Goal: Task Accomplishment & Management: Complete application form

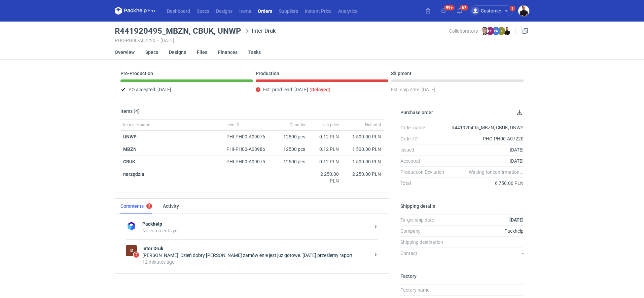
click at [154, 30] on h3 "R441920495_MBZN, CBUK, UNWP" at bounding box center [178, 31] width 126 height 8
click at [156, 30] on h3 "R441920495_MBZN, CBUK, UNWP" at bounding box center [178, 31] width 126 height 8
click at [215, 248] on strong "Inter Druk" at bounding box center [256, 248] width 228 height 7
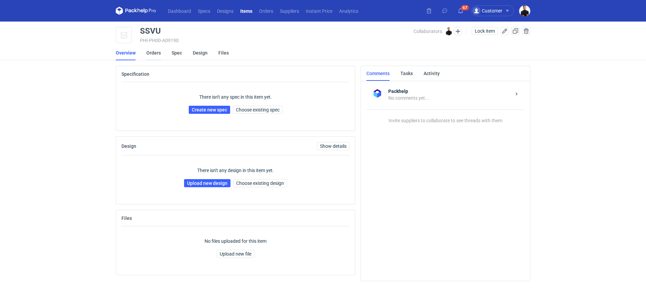
click at [157, 55] on link "Orders" at bounding box center [153, 52] width 14 height 15
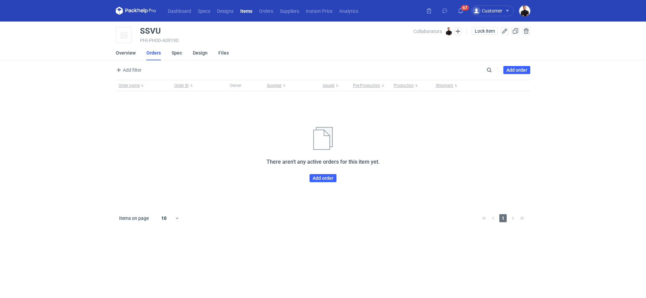
click at [515, 65] on main "SSVU PHI-PH00-A09190 Collaborators Tomasz Kubiak Lock item Overview Orders Spec…" at bounding box center [323, 160] width 420 height 276
click at [514, 71] on link "Add order" at bounding box center [517, 70] width 27 height 8
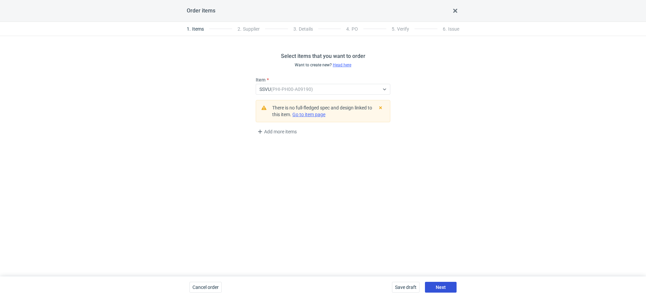
click at [442, 286] on span "Next" at bounding box center [441, 287] width 10 height 5
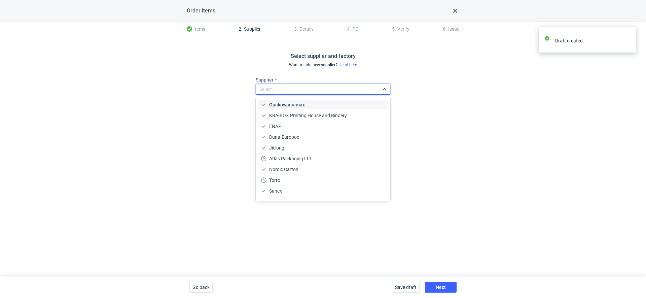
click at [321, 93] on div "Select..." at bounding box center [317, 89] width 123 height 9
type input "cust"
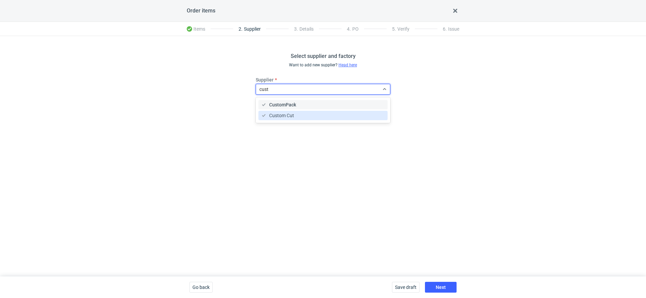
click at [301, 115] on div "Custom Cut" at bounding box center [323, 115] width 124 height 7
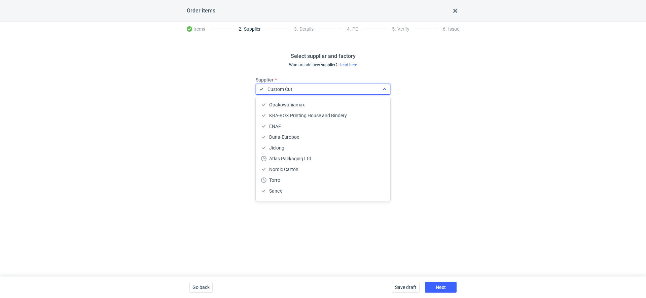
click at [298, 89] on div "Custom Cut" at bounding box center [321, 89] width 115 height 9
click at [298, 90] on div "Custom Cut" at bounding box center [321, 89] width 115 height 9
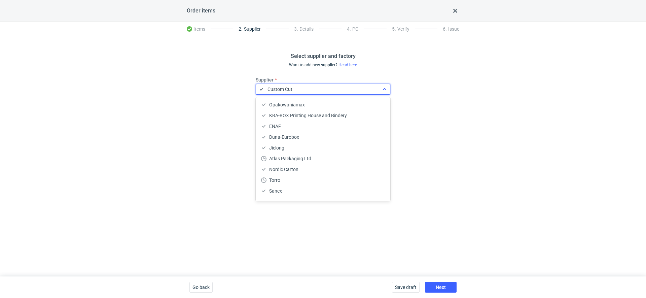
click at [298, 90] on div "Custom Cut" at bounding box center [321, 89] width 115 height 9
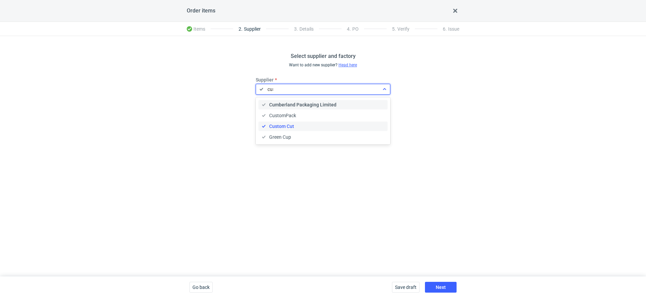
type input "cust"
click at [298, 104] on div "CustomPack" at bounding box center [323, 104] width 124 height 7
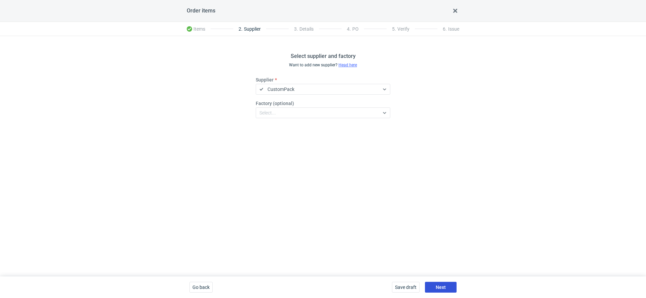
click at [445, 290] on span "Next" at bounding box center [441, 287] width 10 height 5
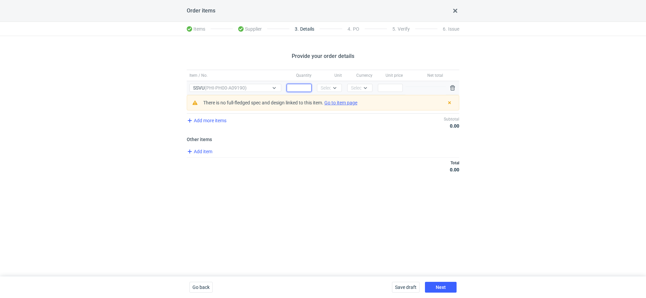
click at [297, 88] on input "Quantity" at bounding box center [299, 88] width 25 height 8
type input "1"
click at [328, 91] on div "Select..." at bounding box center [329, 88] width 25 height 8
click at [298, 83] on div "Quantity 1" at bounding box center [299, 88] width 30 height 14
click at [338, 89] on div at bounding box center [335, 87] width 8 height 5
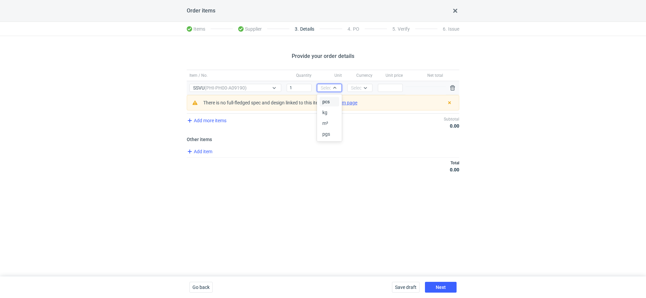
click at [336, 101] on div "pcs" at bounding box center [330, 101] width 14 height 7
click at [361, 88] on div "Select..." at bounding box center [359, 88] width 16 height 7
click at [361, 101] on span "PLN" at bounding box center [357, 101] width 9 height 7
click at [389, 87] on input "Price" at bounding box center [390, 88] width 25 height 8
type input "500"
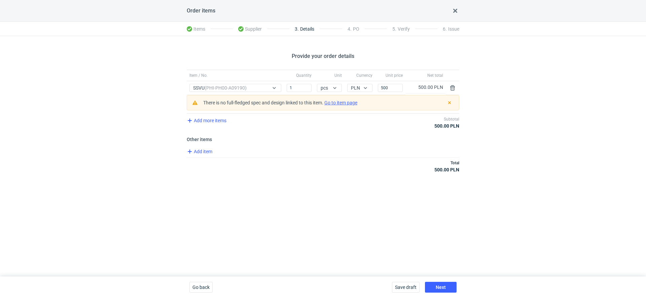
click at [362, 188] on div "Provide your order details Item / No. Quantity Unit Currency Unit price Net tot…" at bounding box center [323, 156] width 646 height 240
click at [441, 287] on span "Next" at bounding box center [441, 287] width 10 height 5
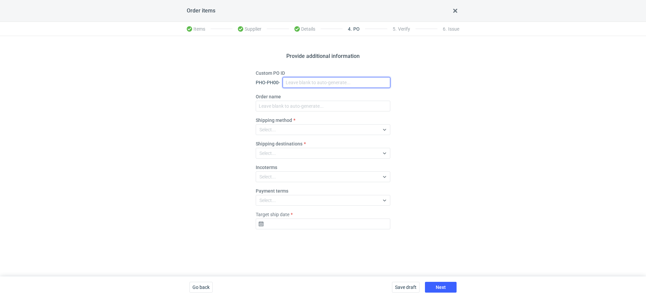
click at [309, 85] on input "Custom PO ID" at bounding box center [337, 82] width 108 height 11
paste input "R583018159"
type input "R583018159_SSVU"
click at [335, 76] on div "Custom PO ID PHO-PH00- R583018159_SSVU" at bounding box center [323, 79] width 135 height 18
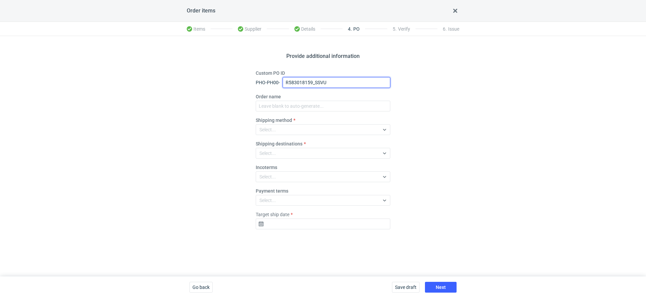
click at [335, 83] on input "R583018159_SSVU" at bounding box center [337, 82] width 108 height 11
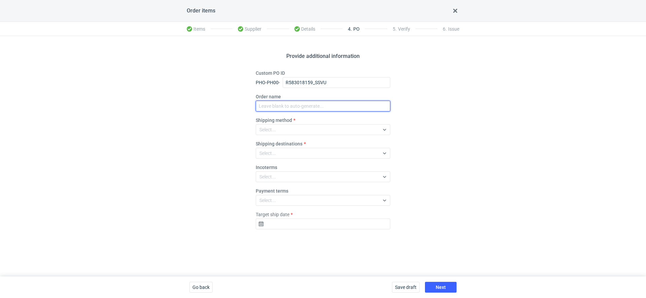
click at [311, 101] on input "Order name" at bounding box center [323, 106] width 135 height 11
paste input "R583018159_SSVU"
type input "R583018159_SSVU"
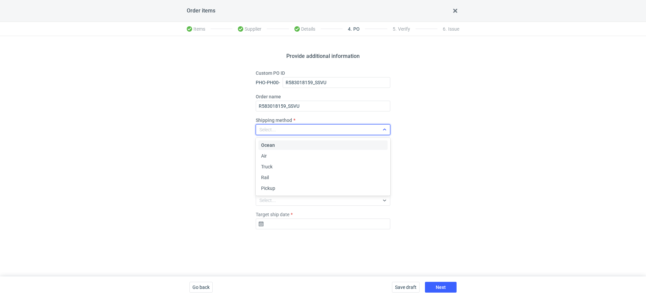
click at [283, 130] on div "Select..." at bounding box center [317, 129] width 123 height 9
click at [283, 185] on div "Pickup" at bounding box center [323, 188] width 124 height 7
click at [283, 150] on div "Select..." at bounding box center [317, 152] width 123 height 9
click at [234, 195] on div "Provide additional information Custom PO ID PHO-PH00- R583018159_SSVU Order nam…" at bounding box center [323, 156] width 646 height 240
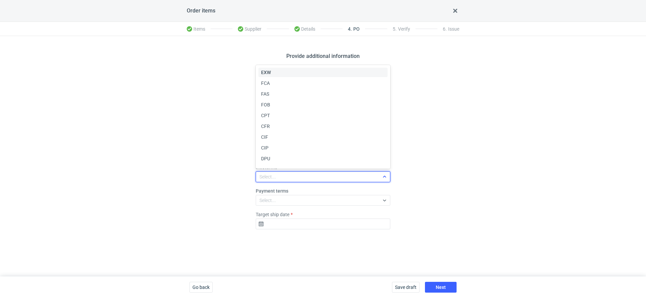
click at [287, 181] on div "Select..." at bounding box center [323, 176] width 135 height 11
click at [285, 75] on div "EXW" at bounding box center [323, 72] width 124 height 7
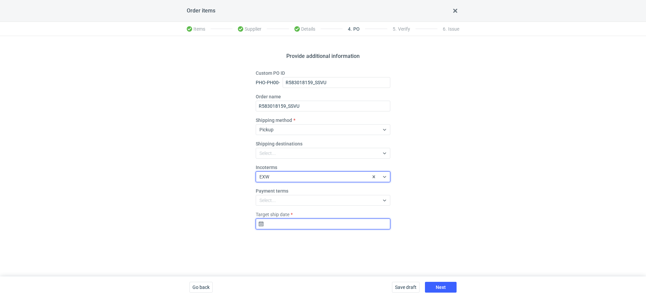
click at [293, 218] on input "Target ship date" at bounding box center [323, 223] width 135 height 11
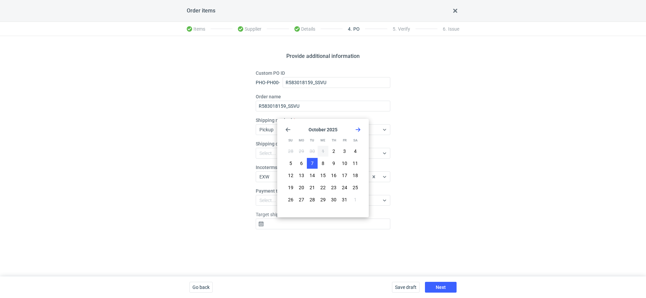
click at [307, 164] on button "7" at bounding box center [312, 163] width 11 height 11
type input "2025-10-07"
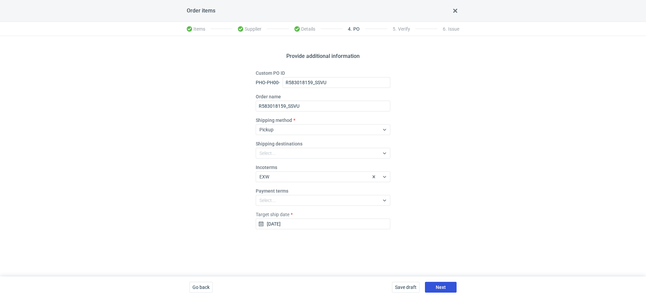
click at [439, 289] on span "Next" at bounding box center [441, 287] width 10 height 5
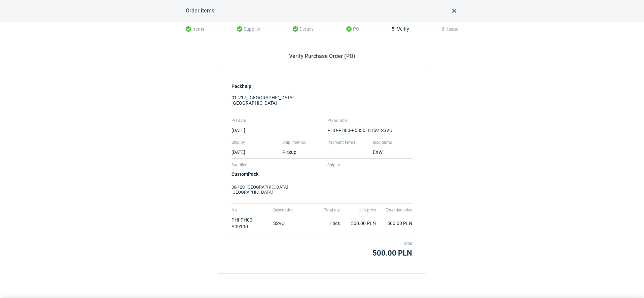
scroll to position [21, 0]
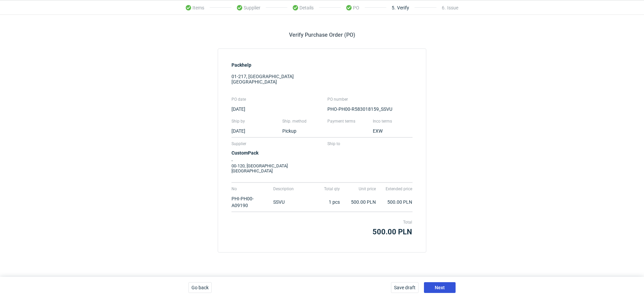
click at [448, 290] on button "Next" at bounding box center [440, 287] width 32 height 11
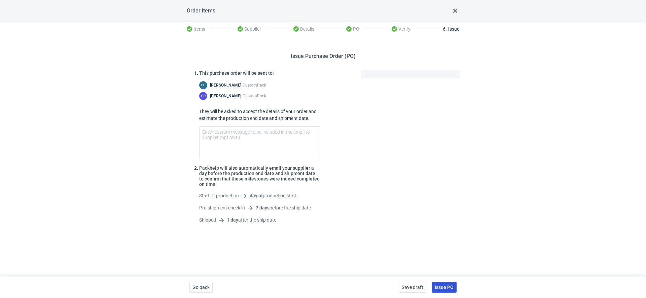
click at [447, 290] on button "Issue PO" at bounding box center [444, 287] width 25 height 11
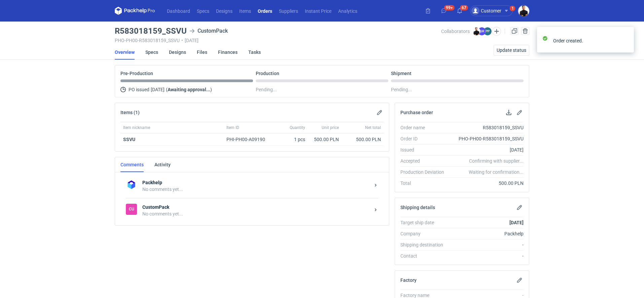
click at [207, 186] on div "No comments yet..." at bounding box center [256, 189] width 228 height 7
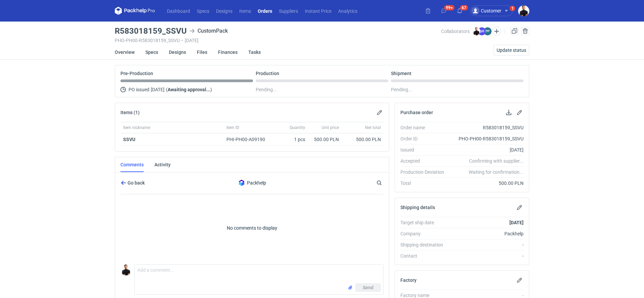
click at [144, 180] on span "Go back" at bounding box center [135, 182] width 19 height 5
click at [162, 210] on div "No comments yet..." at bounding box center [256, 213] width 228 height 7
click at [176, 271] on textarea "Comment message" at bounding box center [259, 274] width 249 height 19
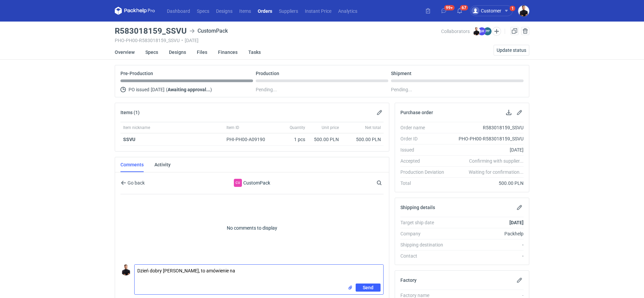
click at [197, 272] on textarea "Dzień dobry Panie Pawle, to amówienie na" at bounding box center [259, 274] width 249 height 19
click at [234, 269] on textarea "Dzień dobry Panie Pawle, to amówienie na" at bounding box center [259, 274] width 249 height 19
click at [196, 269] on textarea "Dzień dobry Panie Pawle, to amówienie na" at bounding box center [259, 274] width 249 height 19
click at [237, 270] on textarea "Dzień dobry Panie Pawle, to zamówienie na" at bounding box center [259, 274] width 249 height 19
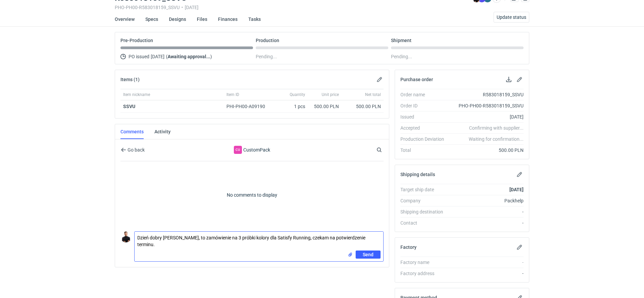
scroll to position [34, 0]
type textarea "Dzień dobry Panie Pawle, to zamówienie na 3 próbki kolory dla Satisfy Running, …"
click at [374, 255] on button "Send" at bounding box center [368, 254] width 25 height 8
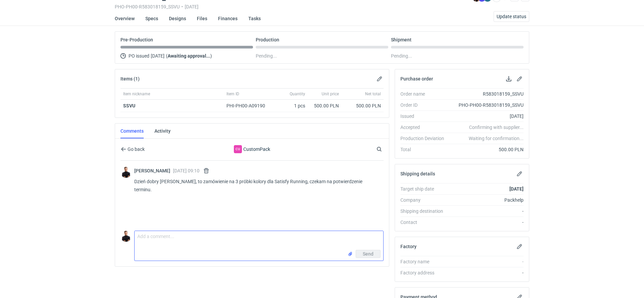
scroll to position [0, 0]
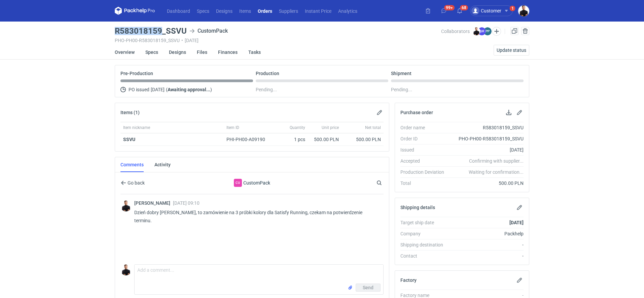
drag, startPoint x: 162, startPoint y: 32, endPoint x: 116, endPoint y: 33, distance: 45.8
click at [116, 33] on h3 "R583018159_SSVU" at bounding box center [151, 31] width 72 height 8
copy h3 "R583018159"
